Goal: Task Accomplishment & Management: Manage account settings

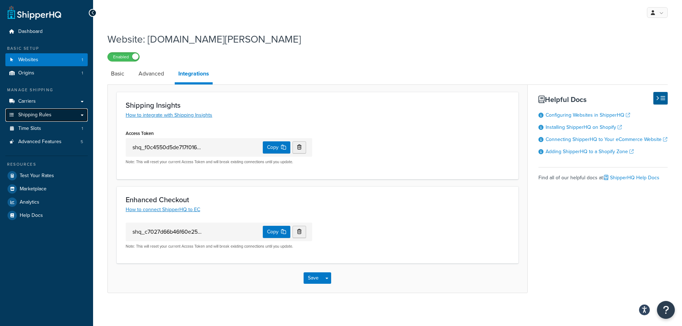
click at [44, 116] on span "Shipping Rules" at bounding box center [34, 115] width 33 height 6
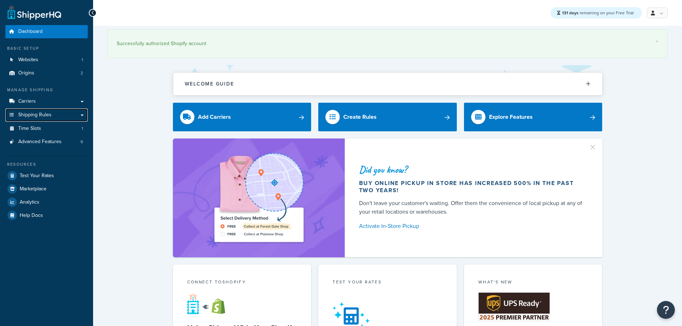
click at [49, 116] on span "Shipping Rules" at bounding box center [34, 115] width 33 height 6
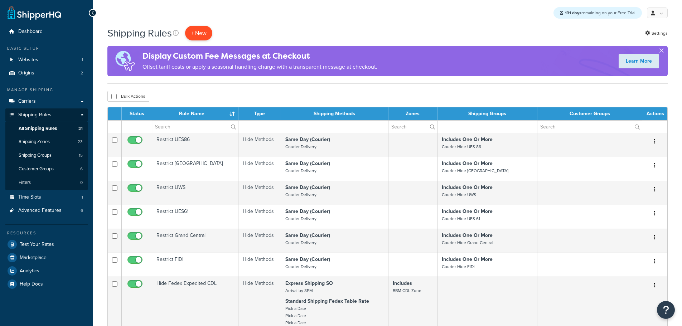
click at [203, 33] on p "+ New" at bounding box center [198, 33] width 27 height 15
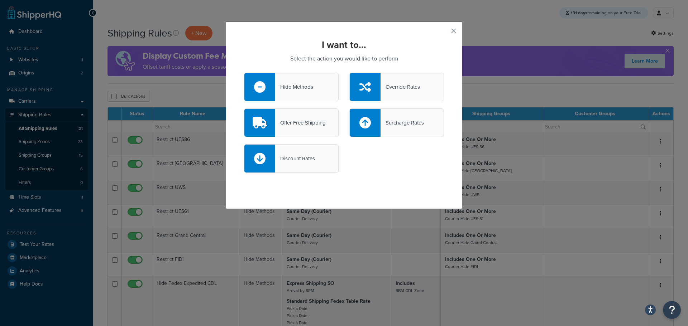
click at [444, 33] on button "button" at bounding box center [443, 34] width 2 height 2
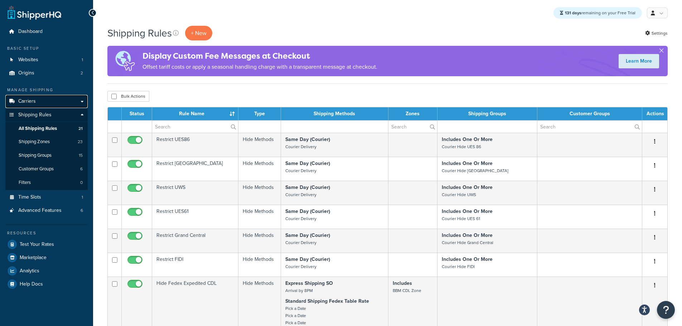
click at [32, 101] on span "Carriers" at bounding box center [27, 101] width 18 height 6
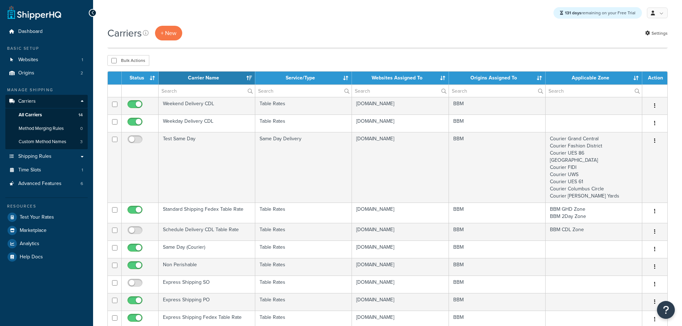
select select "15"
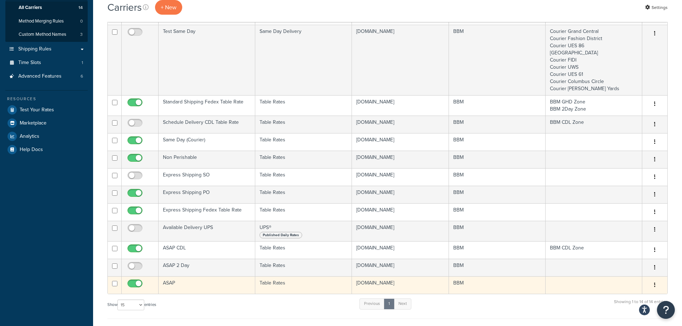
click at [177, 286] on td "ASAP" at bounding box center [207, 285] width 97 height 18
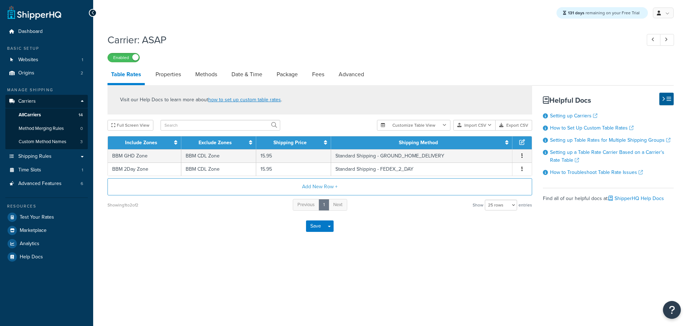
select select "25"
click at [246, 74] on link "Date & Time" at bounding box center [247, 74] width 38 height 17
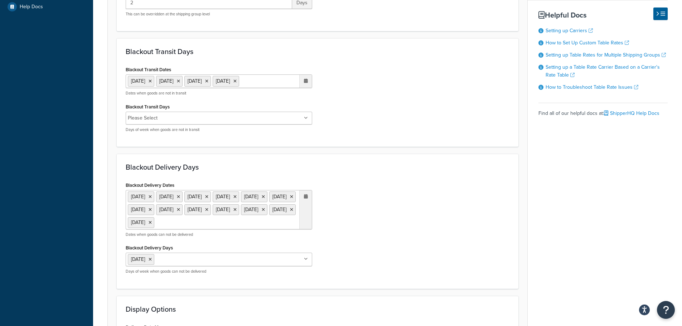
scroll to position [322, 0]
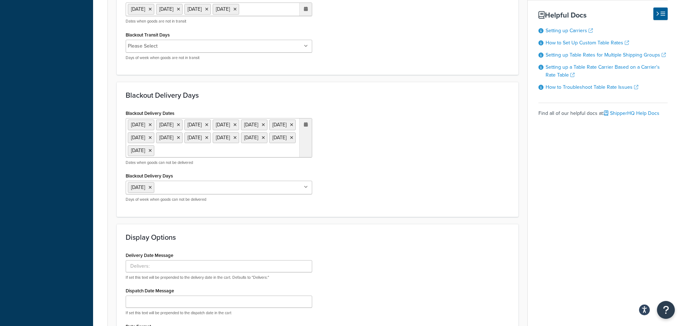
click at [194, 191] on input "Blackout Delivery Days" at bounding box center [187, 187] width 63 height 8
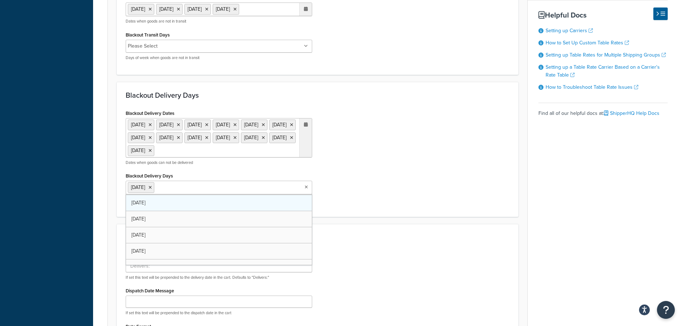
scroll to position [25, 0]
drag, startPoint x: 168, startPoint y: 272, endPoint x: 178, endPoint y: 268, distance: 11.6
click at [394, 208] on div "Blackout Delivery Dates 1 Sep 2025 11 Nov 2025 27 Nov 2025 25 Dec 2025 1 Jan 20…" at bounding box center [317, 158] width 395 height 100
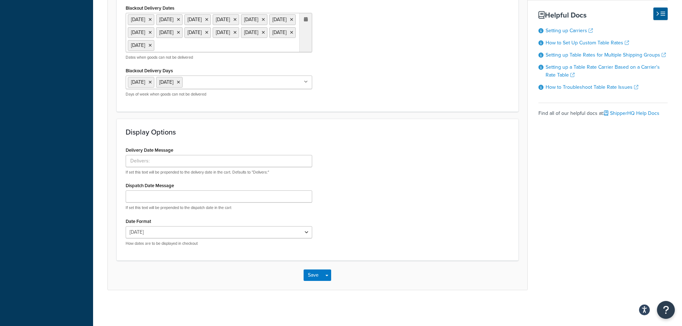
scroll to position [442, 0]
click at [313, 276] on button "Save" at bounding box center [313, 275] width 19 height 11
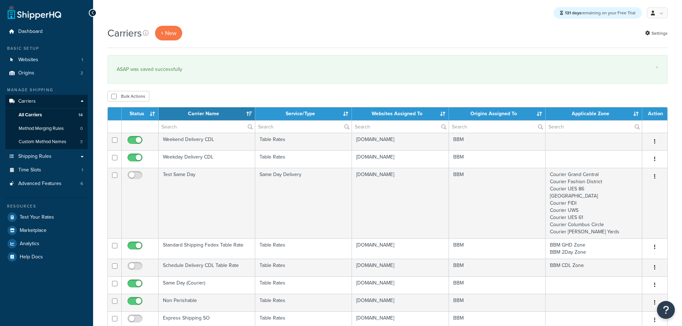
select select "15"
